Goal: Transaction & Acquisition: Book appointment/travel/reservation

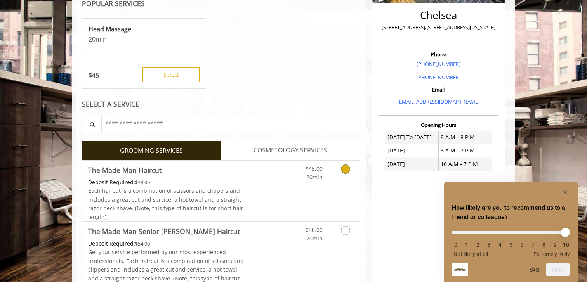
click at [335, 175] on link "Grooming services" at bounding box center [344, 171] width 20 height 21
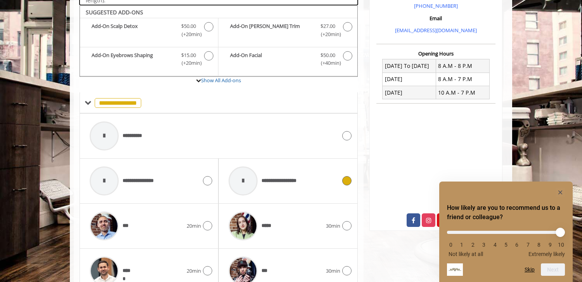
scroll to position [259, 0]
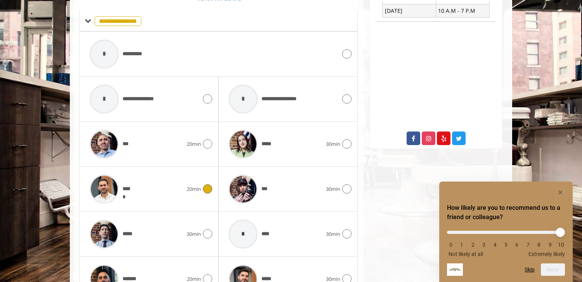
click at [195, 191] on span "20min" at bounding box center [194, 189] width 14 height 8
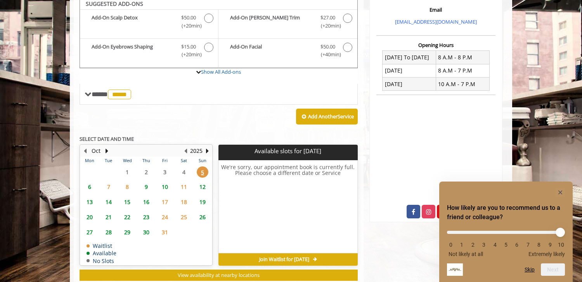
scroll to position [259, 0]
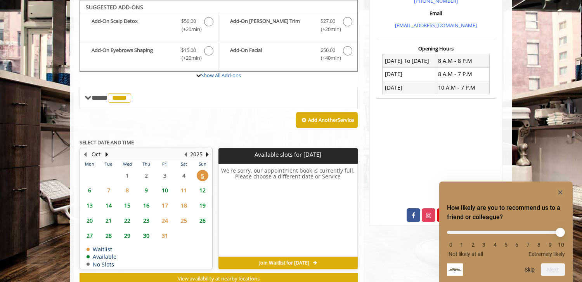
click at [125, 191] on span "8" at bounding box center [127, 190] width 12 height 11
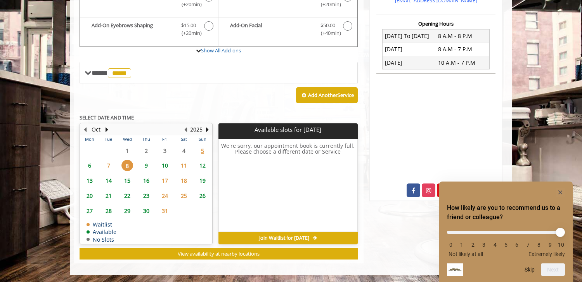
click at [111, 167] on span "7" at bounding box center [109, 165] width 12 height 11
click at [128, 165] on span "8" at bounding box center [127, 165] width 12 height 11
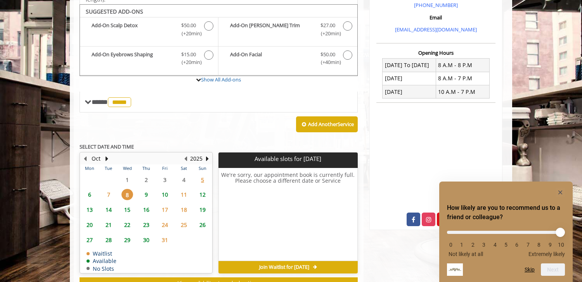
scroll to position [248, 0]
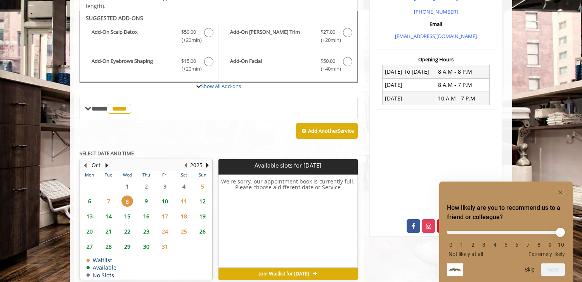
click at [89, 198] on span "6" at bounding box center [90, 201] width 12 height 11
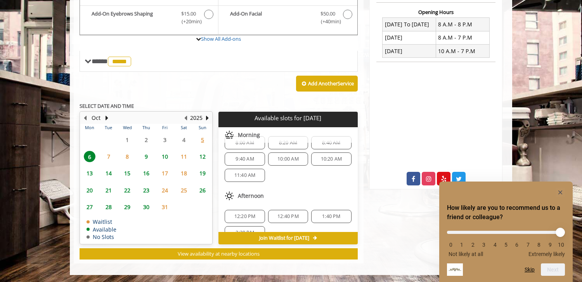
scroll to position [7, 0]
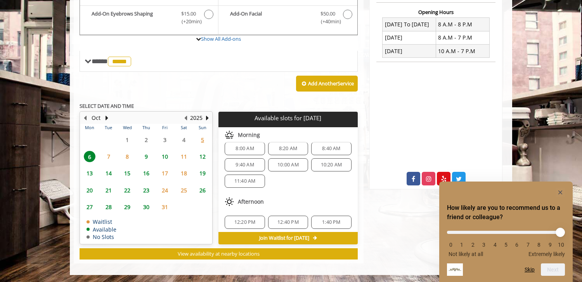
click at [250, 222] on span "12:20 PM" at bounding box center [244, 222] width 21 height 6
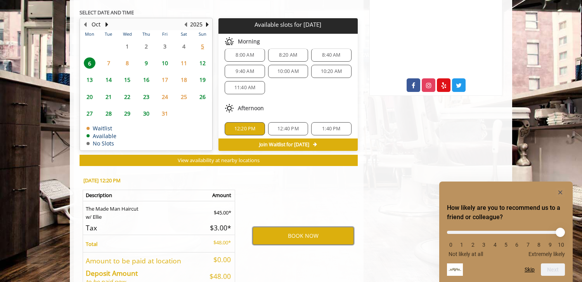
scroll to position [436, 0]
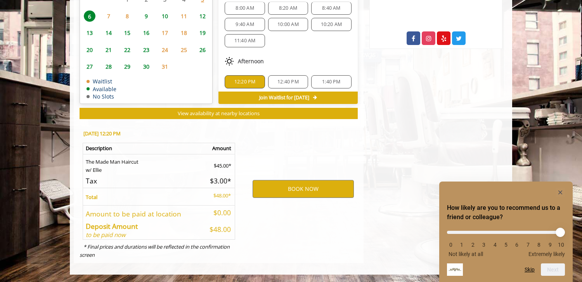
click at [304, 200] on div "BOOK NOW" at bounding box center [303, 189] width 121 height 132
click at [305, 190] on button "BOOK NOW" at bounding box center [303, 189] width 101 height 18
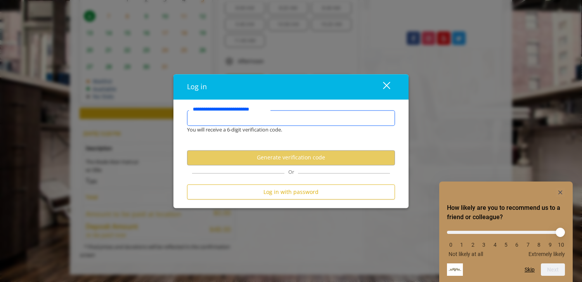
click at [292, 111] on input "**********" at bounding box center [291, 119] width 208 height 16
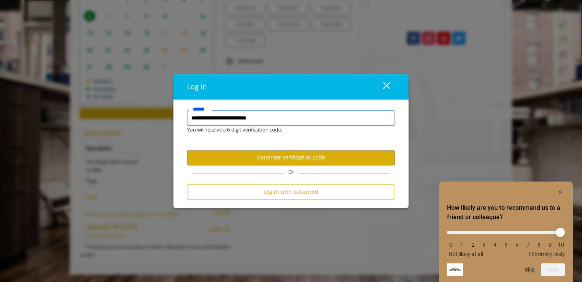
type input "**********"
click at [294, 201] on div "Log in with password" at bounding box center [291, 193] width 208 height 19
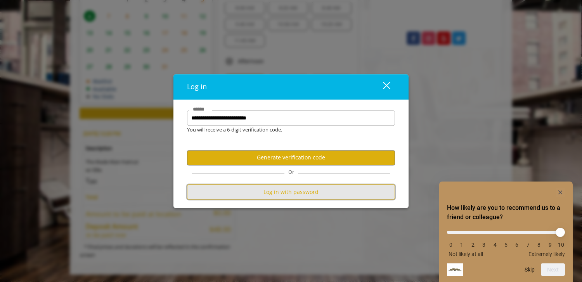
click at [294, 187] on button "Log in with password" at bounding box center [291, 191] width 208 height 15
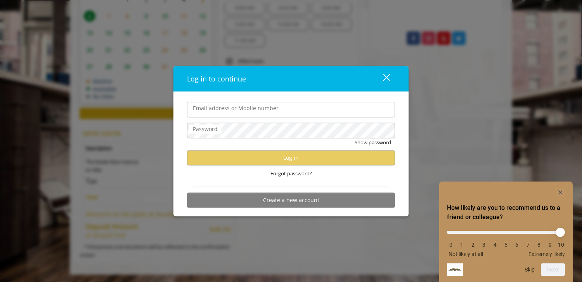
type input "**********"
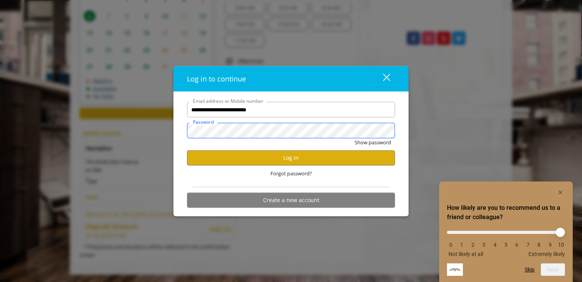
click at [355, 139] on button "Show password" at bounding box center [373, 143] width 36 height 8
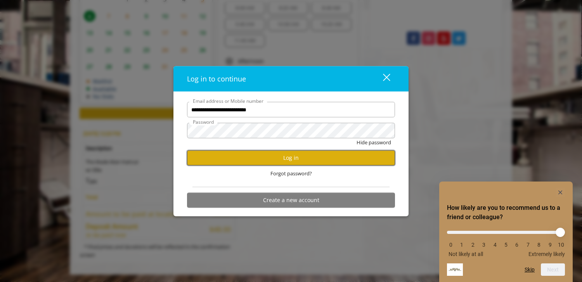
click at [232, 154] on button "Log in" at bounding box center [291, 157] width 208 height 15
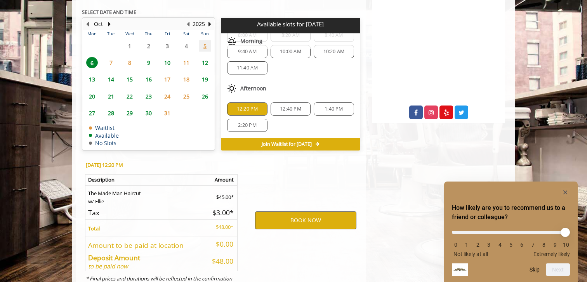
scroll to position [363, 0]
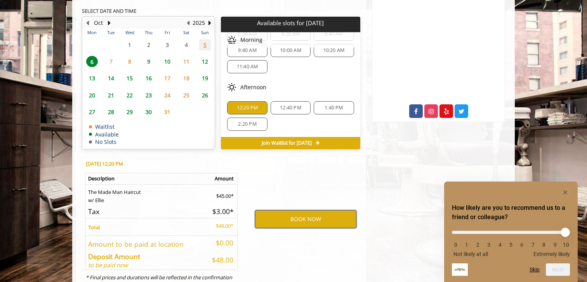
click at [302, 224] on button "BOOK NOW" at bounding box center [305, 219] width 101 height 18
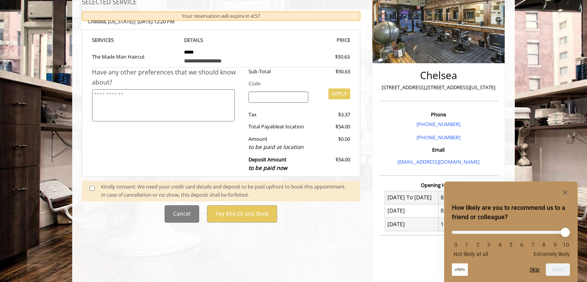
scroll to position [120, 0]
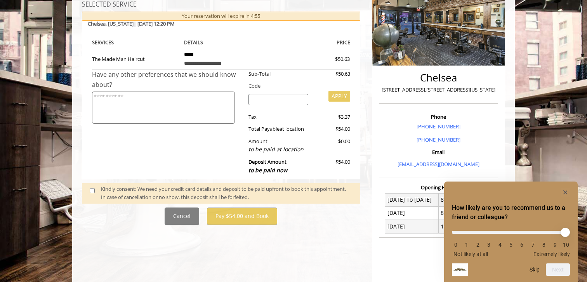
click at [98, 189] on span at bounding box center [95, 193] width 23 height 16
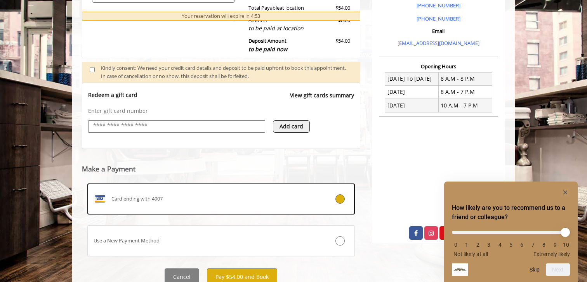
scroll to position [272, 0]
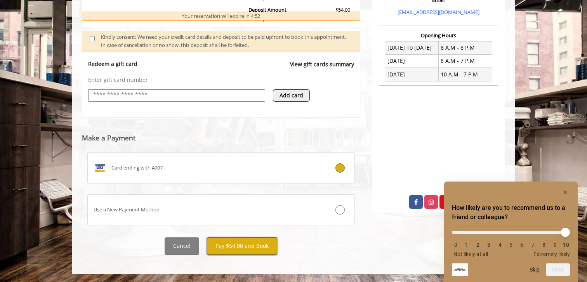
click at [245, 242] on button "Pay $54.00 and Book" at bounding box center [242, 246] width 70 height 17
